Goal: Register for event/course

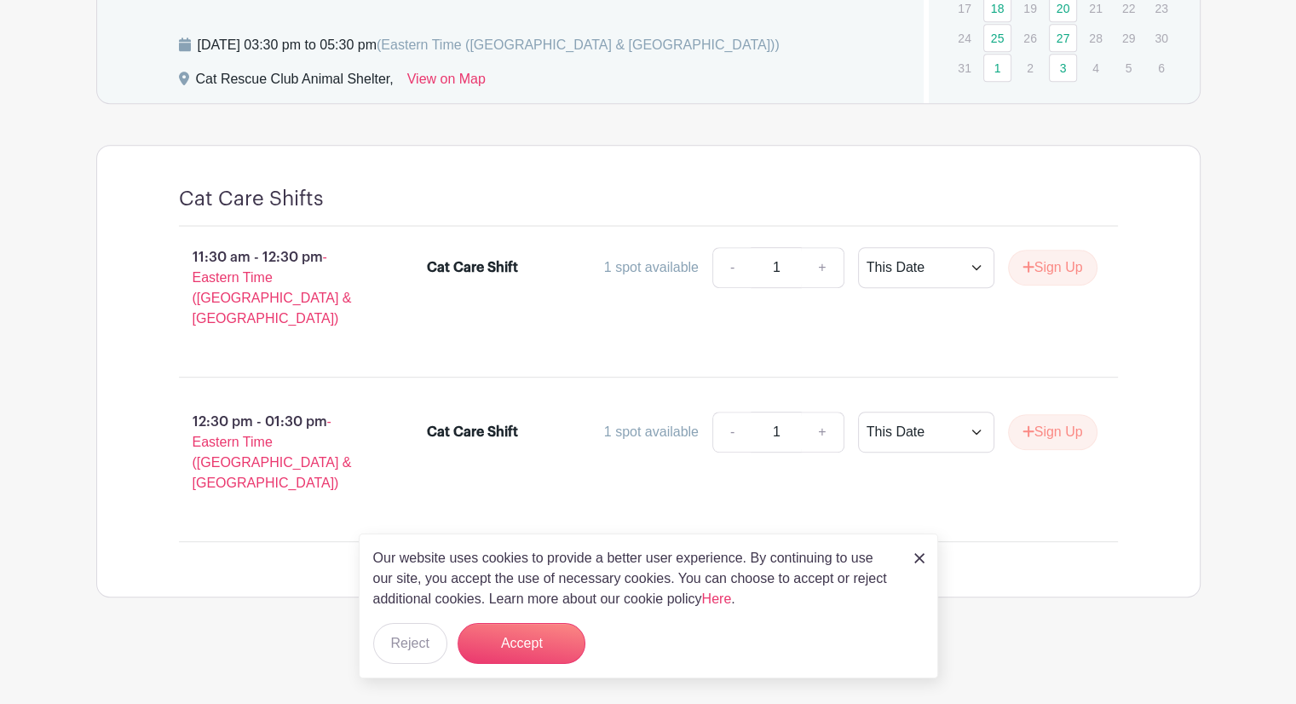
scroll to position [793, 0]
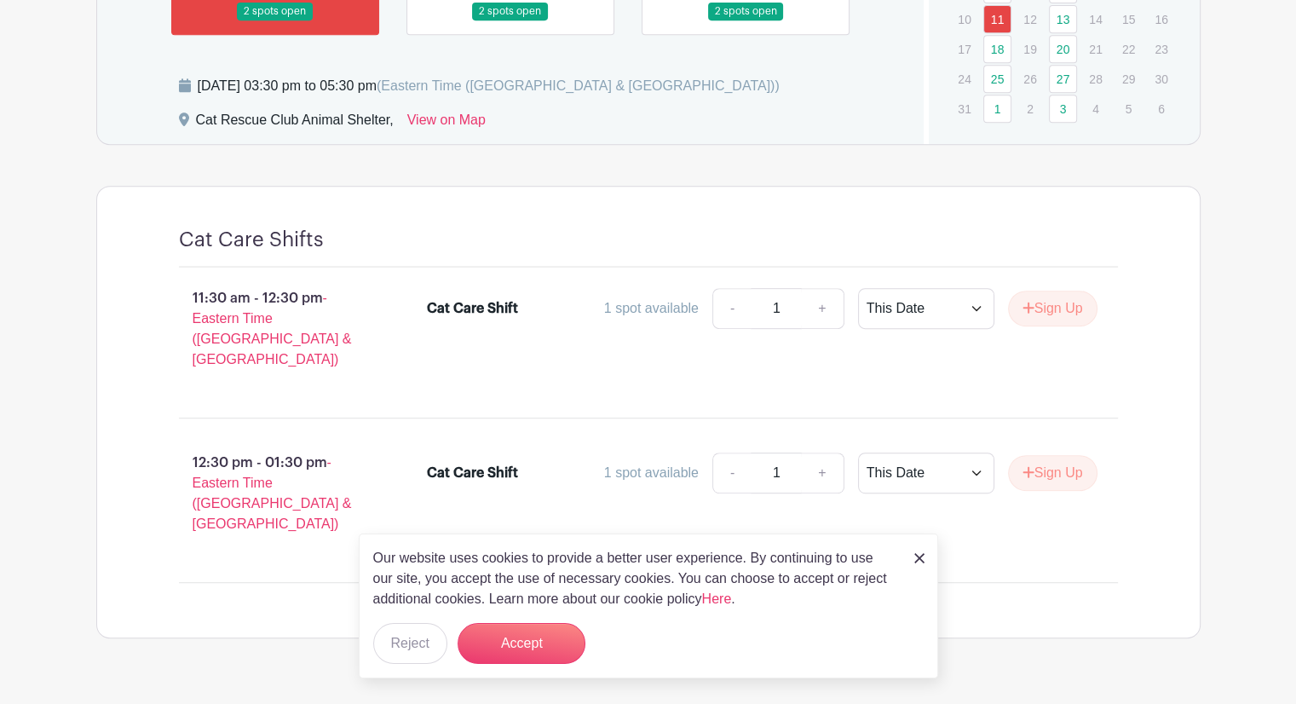
click at [920, 556] on img at bounding box center [920, 558] width 10 height 10
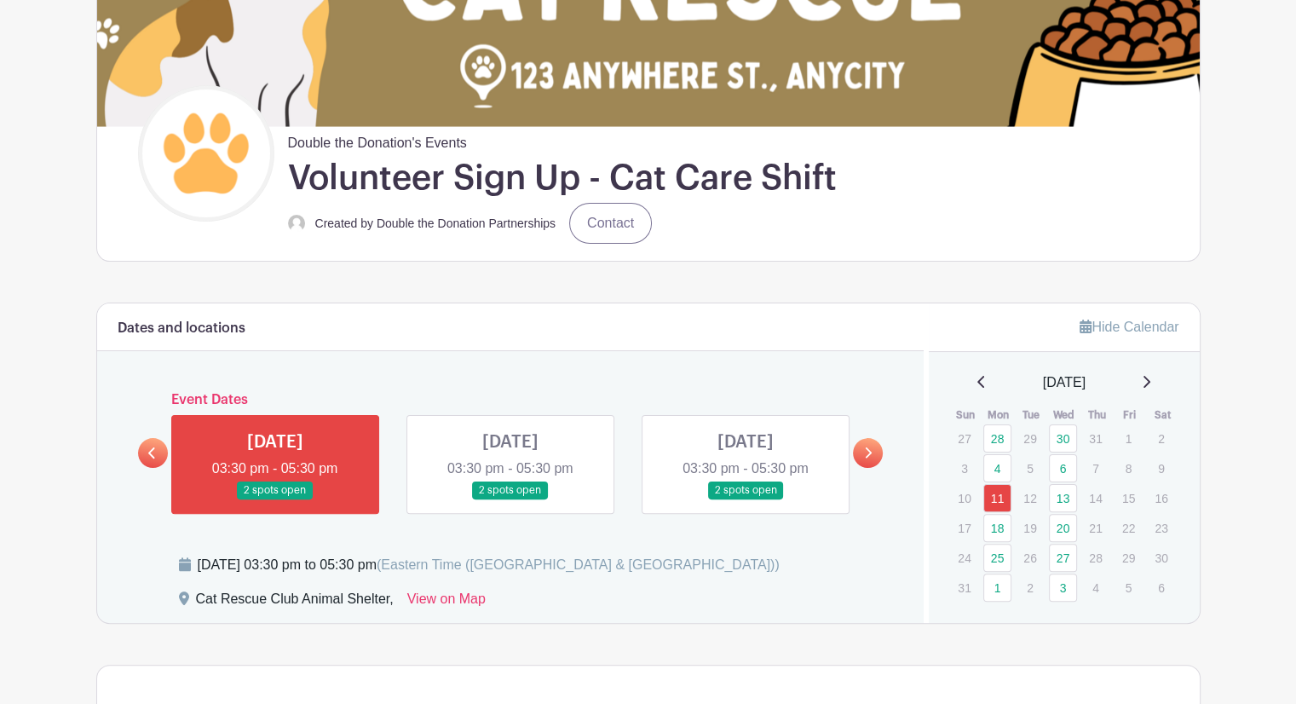
scroll to position [325, 0]
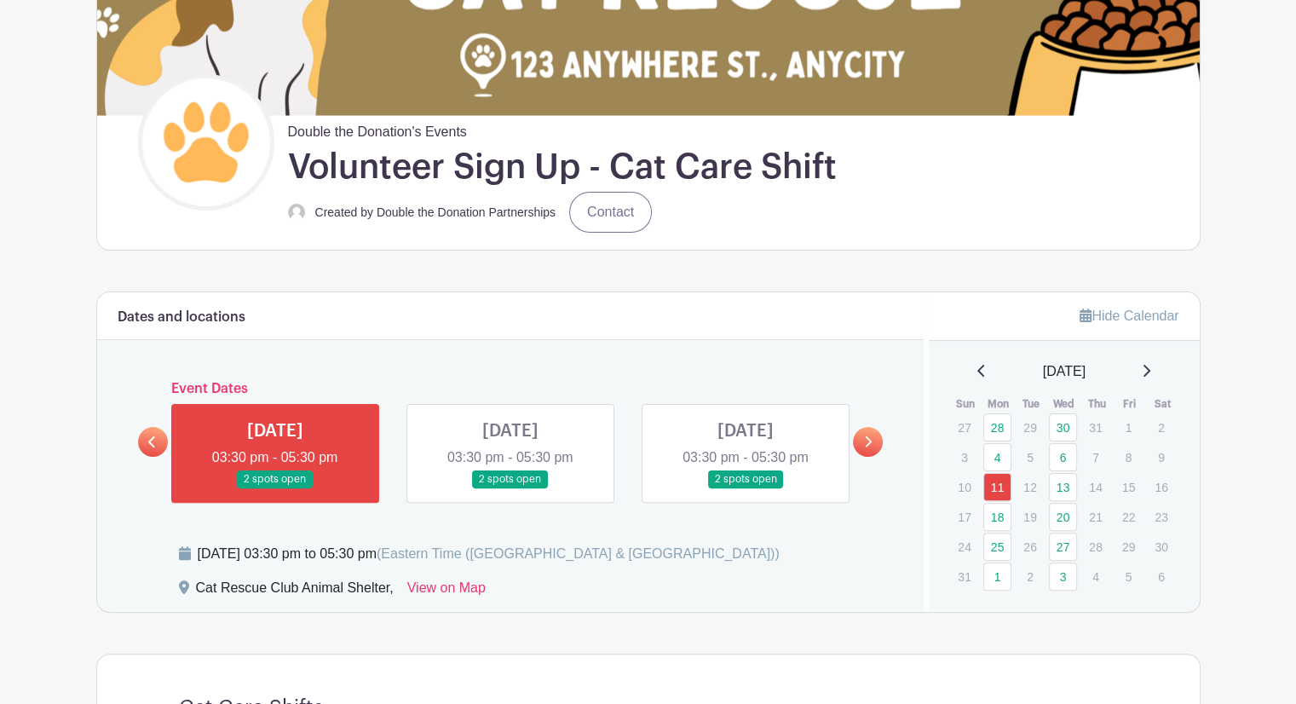
click at [275, 488] on link at bounding box center [275, 488] width 0 height 0
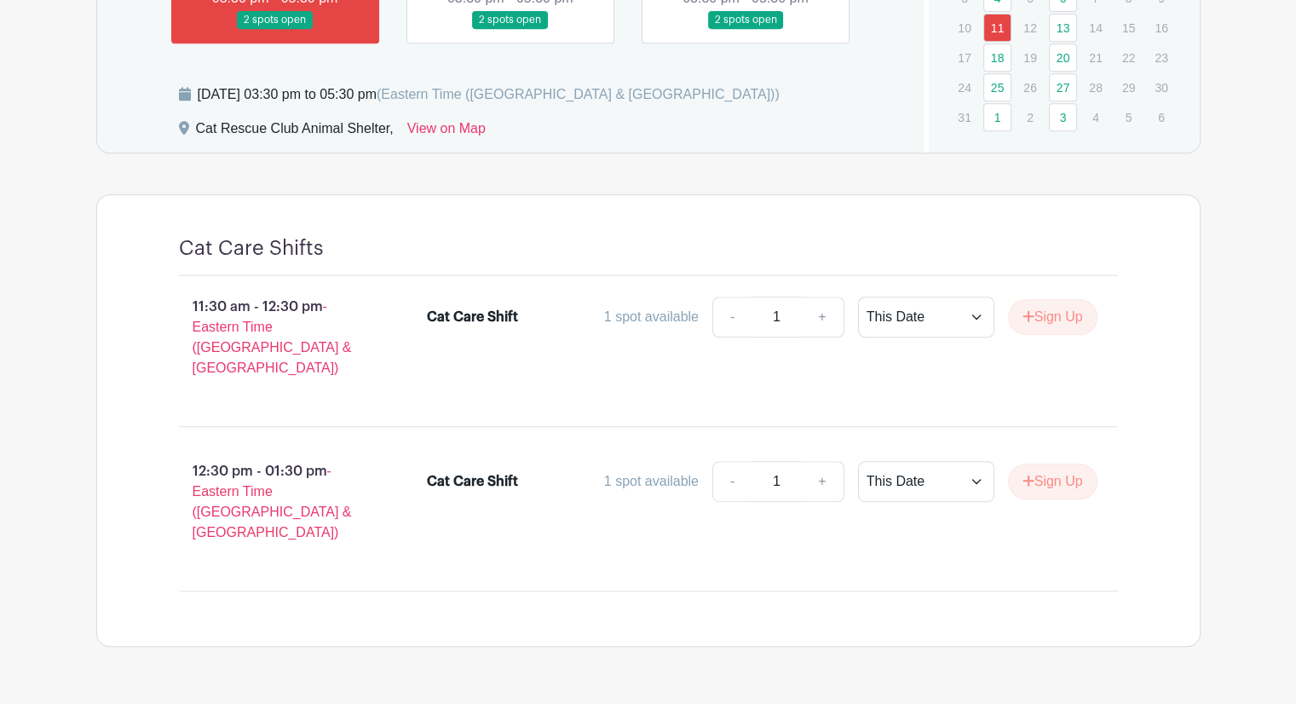
scroll to position [793, 0]
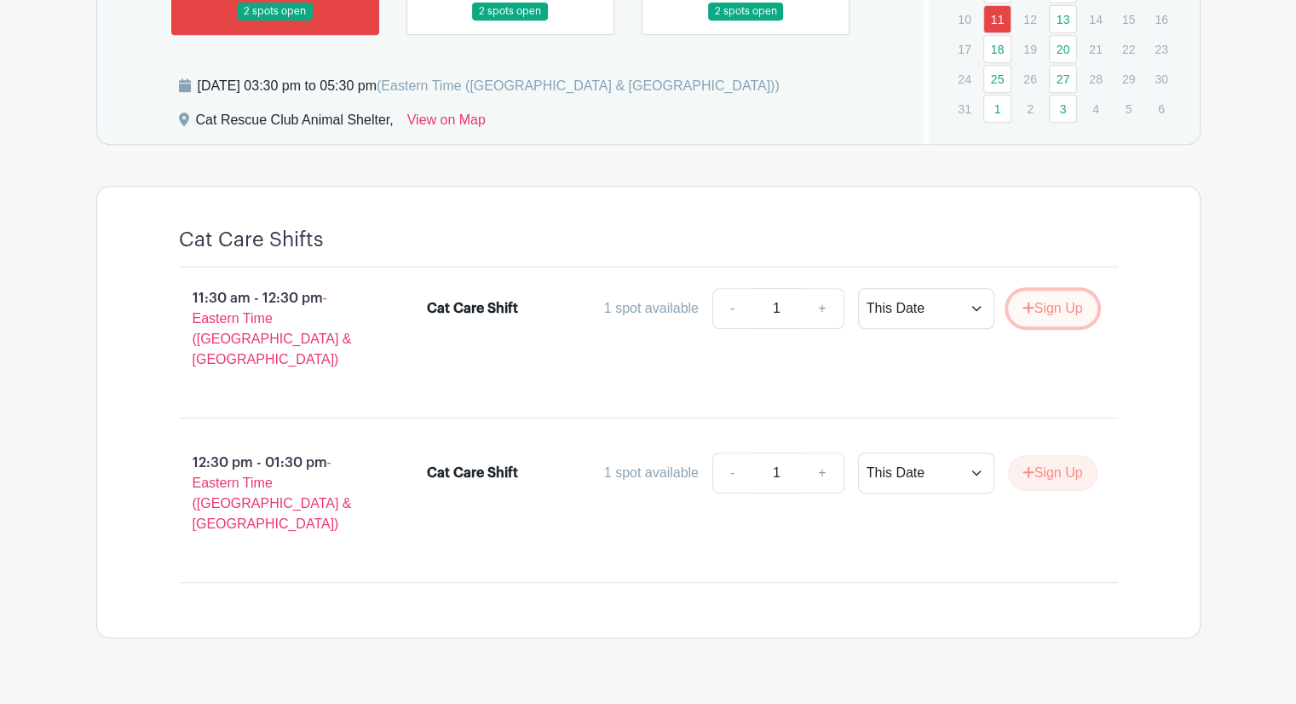
click at [1030, 308] on button "Sign Up" at bounding box center [1052, 309] width 89 height 36
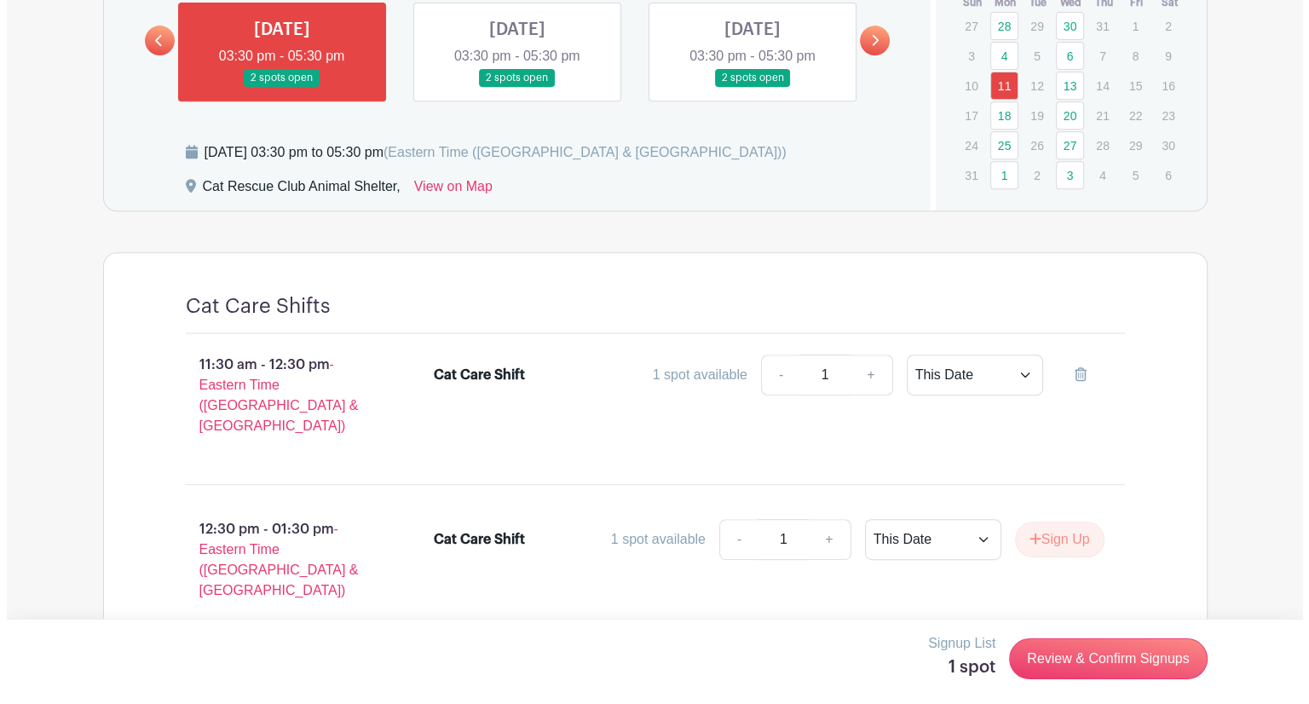
scroll to position [793, 0]
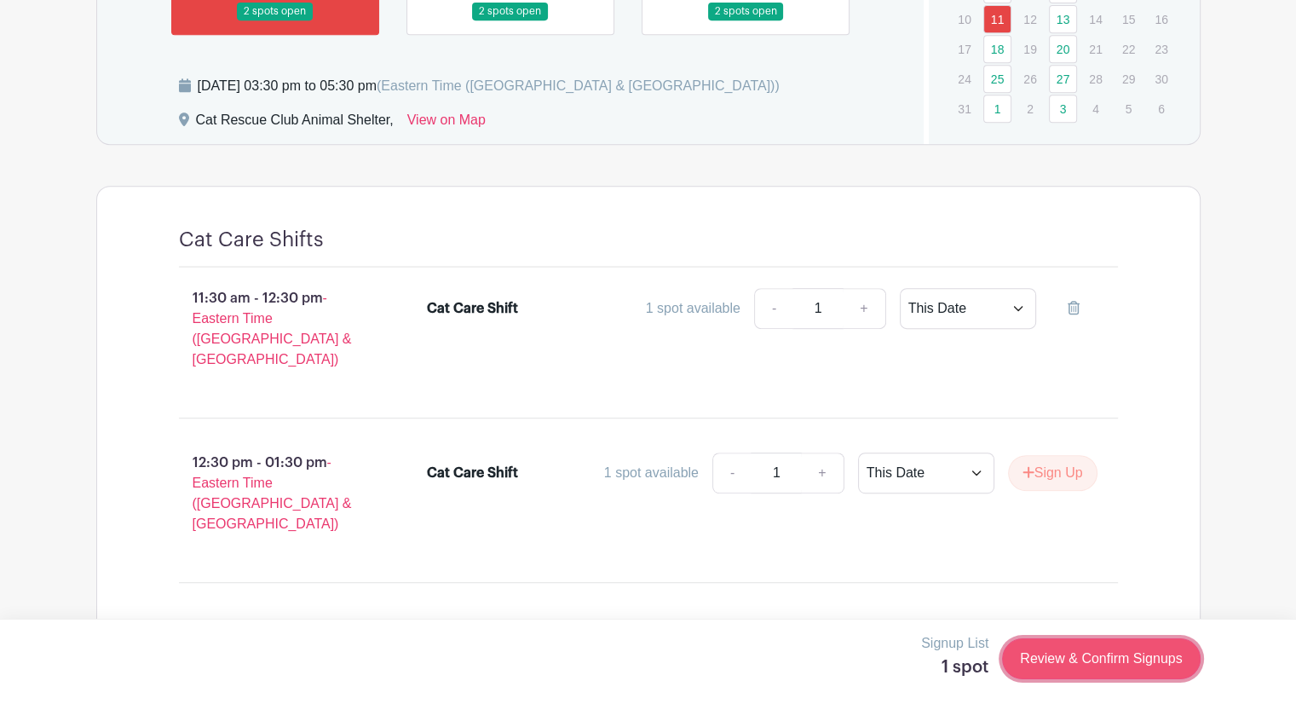
click at [1096, 663] on link "Review & Confirm Signups" at bounding box center [1101, 658] width 198 height 41
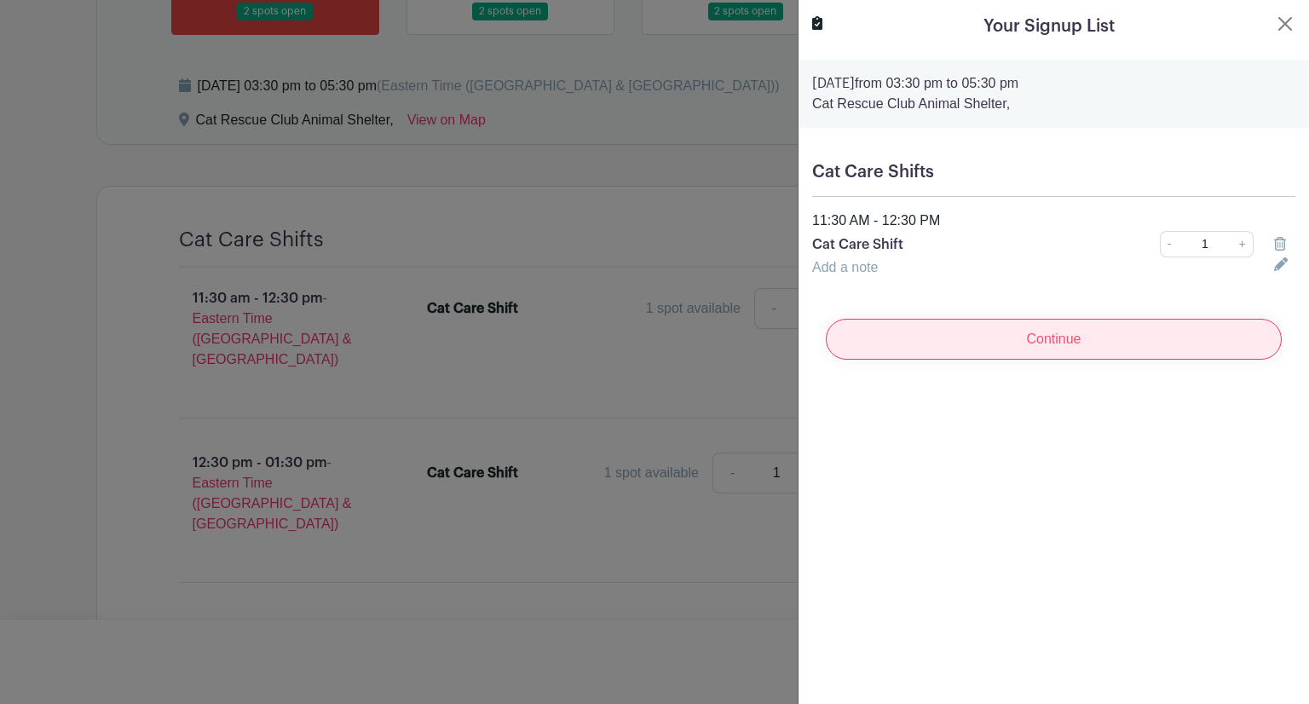
click at [1186, 347] on input "Continue" at bounding box center [1054, 339] width 456 height 41
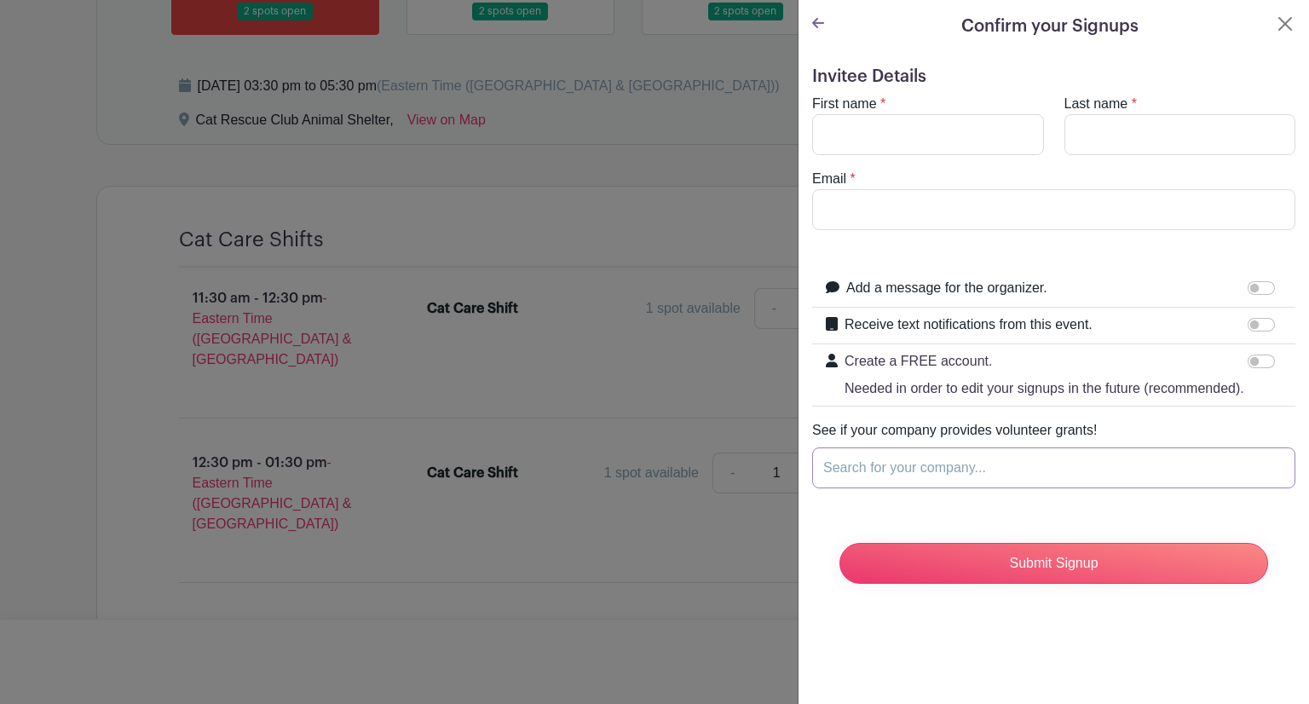
click at [1030, 488] on input "Search for your company..." at bounding box center [1053, 467] width 483 height 41
